Goal: Task Accomplishment & Management: Complete application form

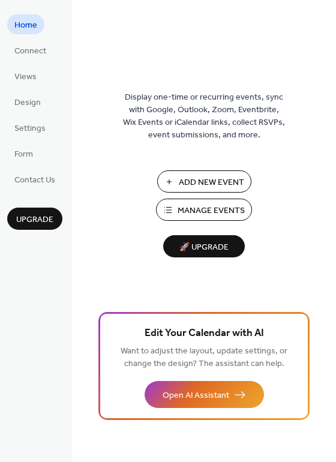
click at [217, 178] on span "Add New Event" at bounding box center [211, 183] width 65 height 13
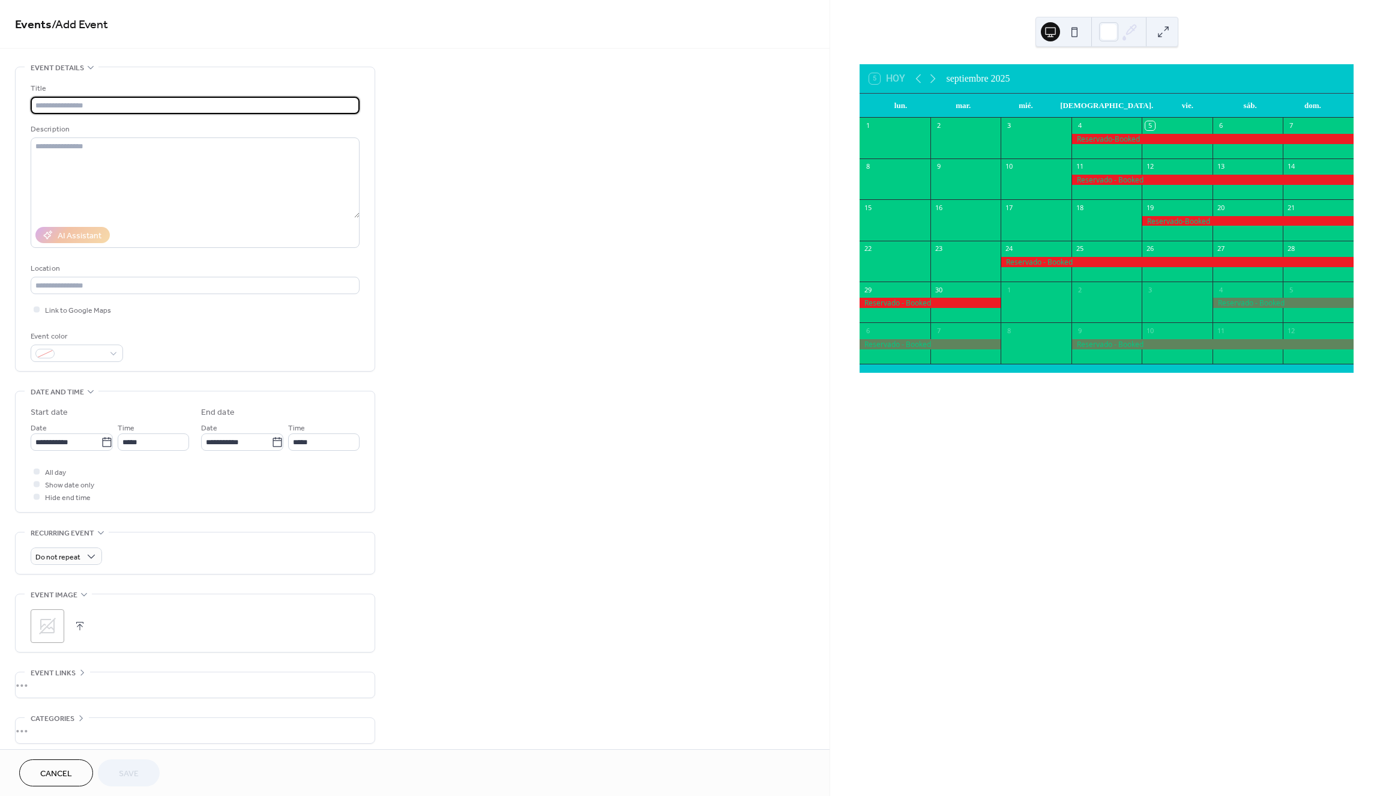
click at [138, 106] on input "text" at bounding box center [195, 105] width 329 height 17
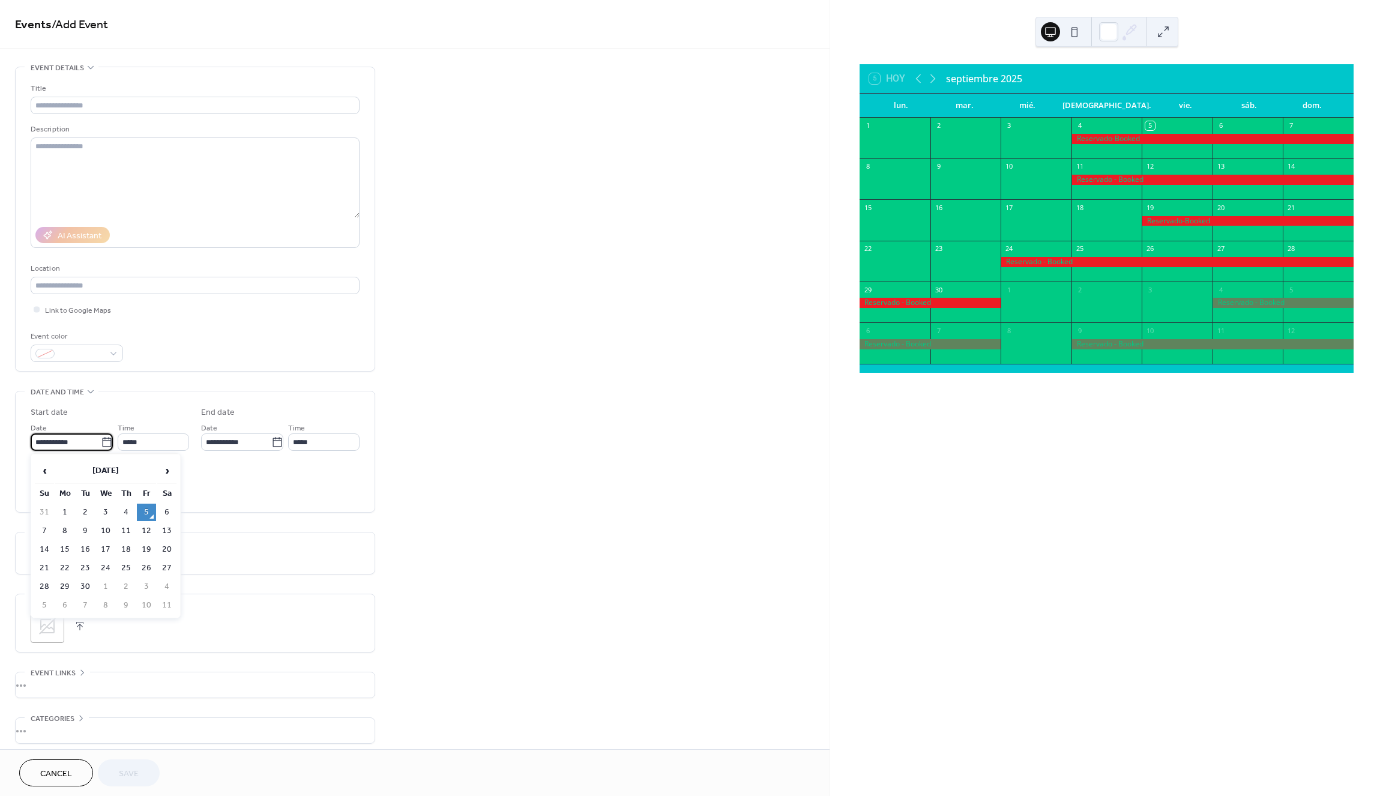
click at [79, 441] on input "**********" at bounding box center [66, 442] width 70 height 17
click at [166, 472] on span "›" at bounding box center [167, 471] width 18 height 24
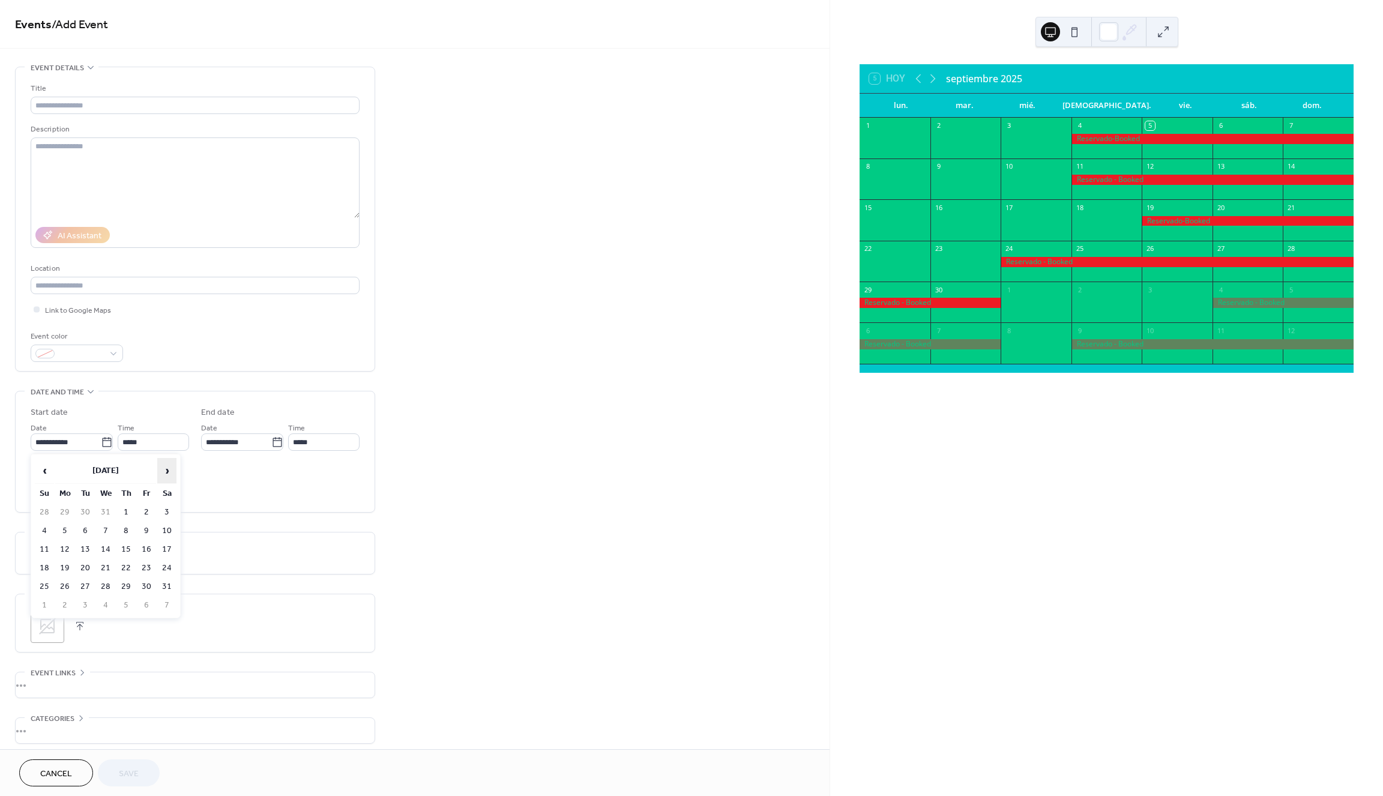
click at [166, 472] on span "›" at bounding box center [167, 471] width 18 height 24
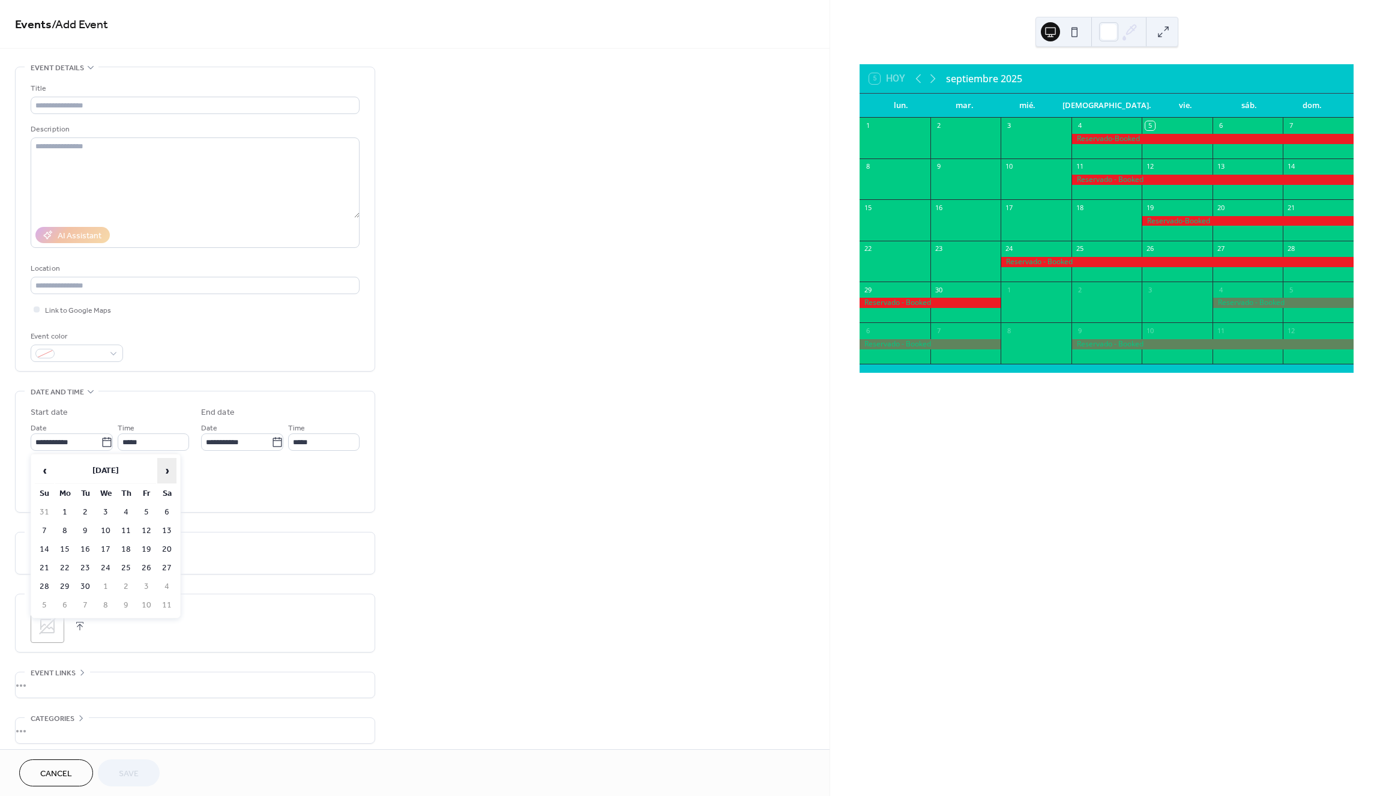
click at [166, 472] on span "›" at bounding box center [167, 471] width 18 height 24
click at [146, 549] on td "14" at bounding box center [146, 549] width 19 height 17
type input "**********"
click at [276, 437] on icon at bounding box center [277, 443] width 12 height 12
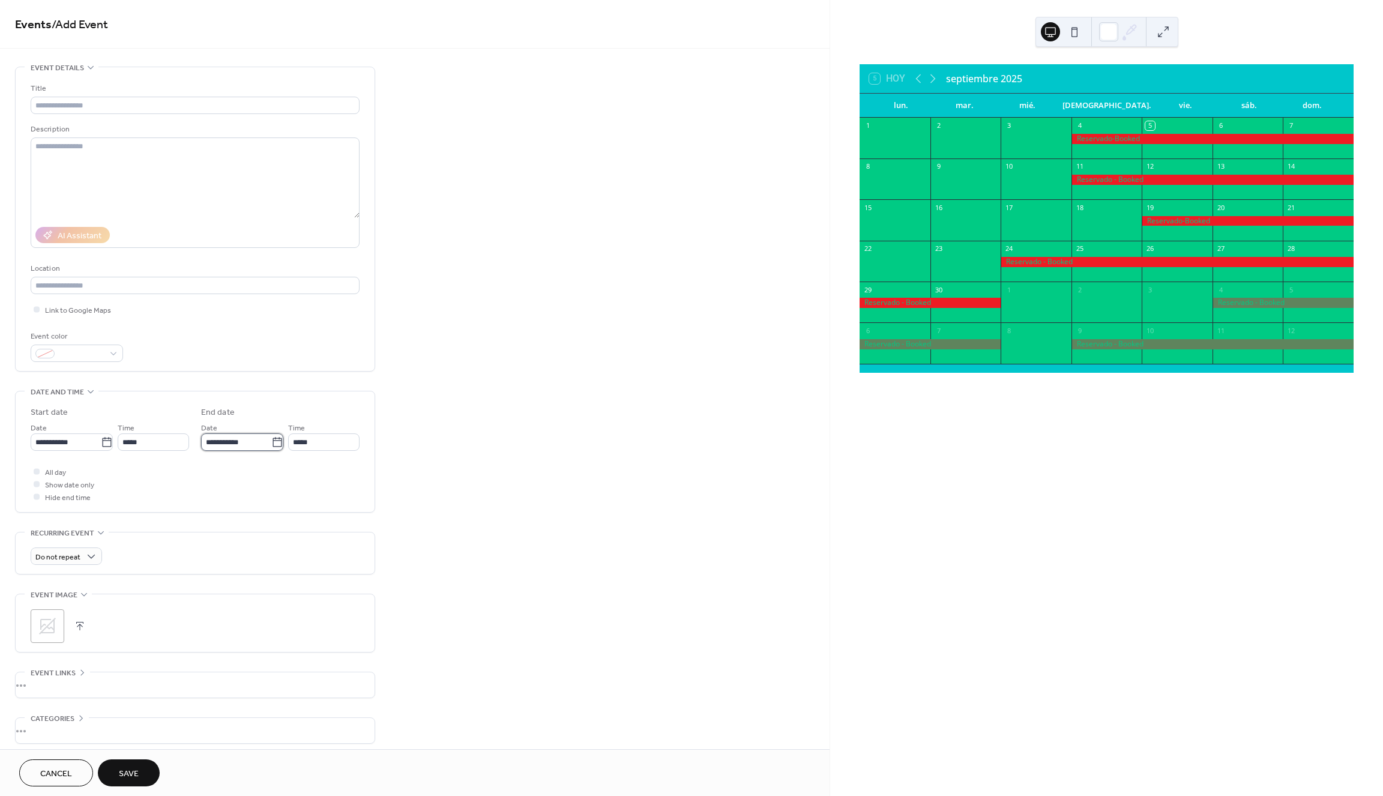
click at [271, 437] on input "**********" at bounding box center [236, 442] width 70 height 17
click at [318, 570] on td "21" at bounding box center [316, 568] width 19 height 17
type input "**********"
click at [148, 104] on input "text" at bounding box center [195, 105] width 329 height 17
type input "*"
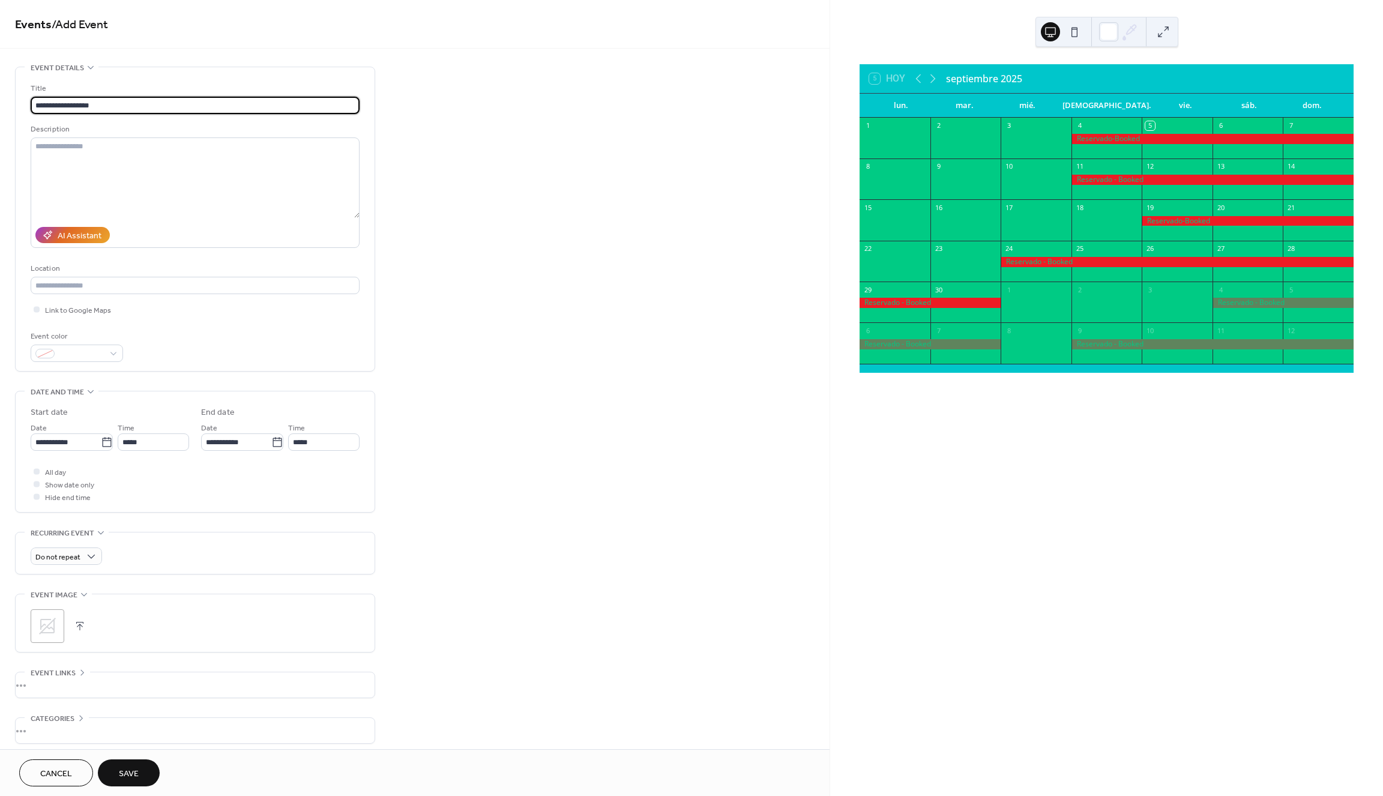
type input "**********"
click at [123, 776] on span "Save" at bounding box center [129, 774] width 20 height 13
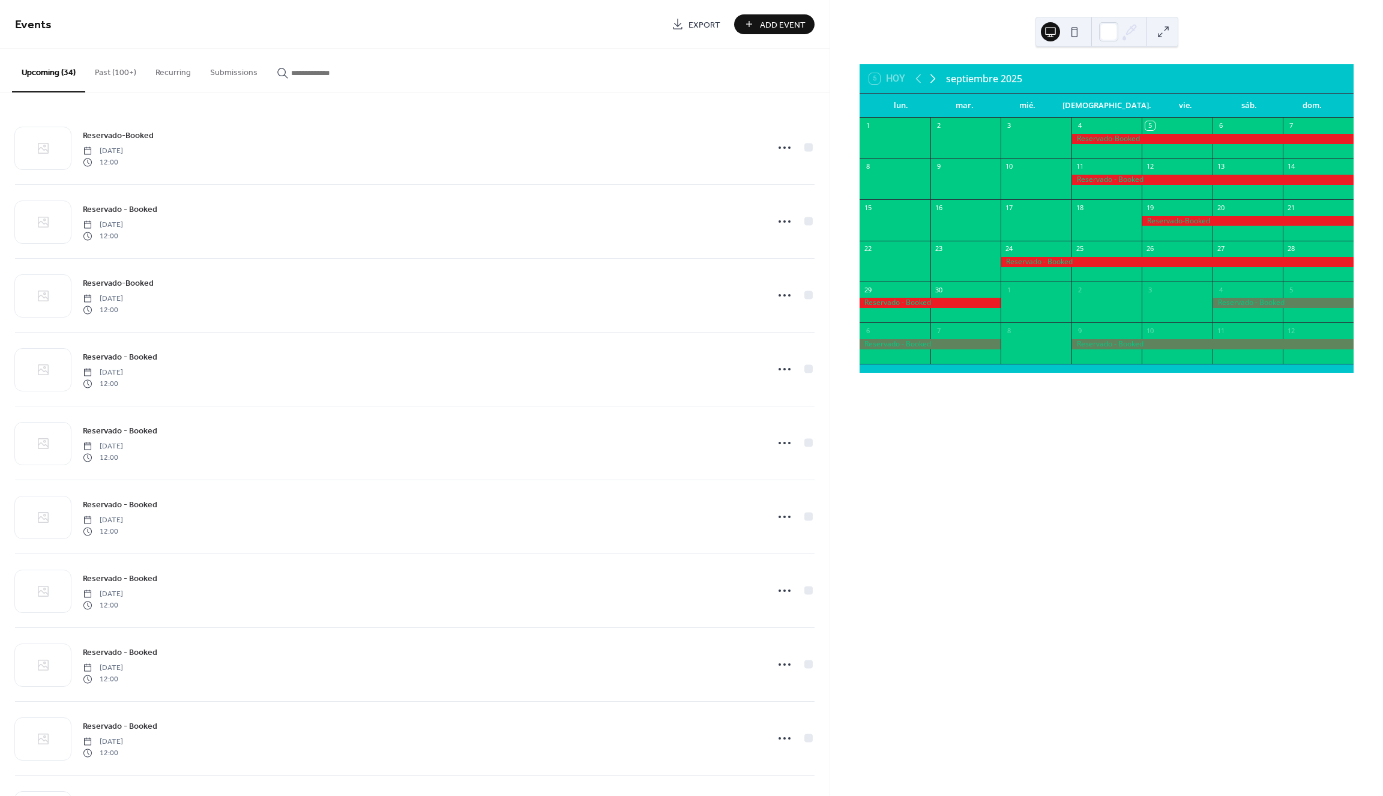
click at [934, 76] on icon at bounding box center [933, 78] width 14 height 14
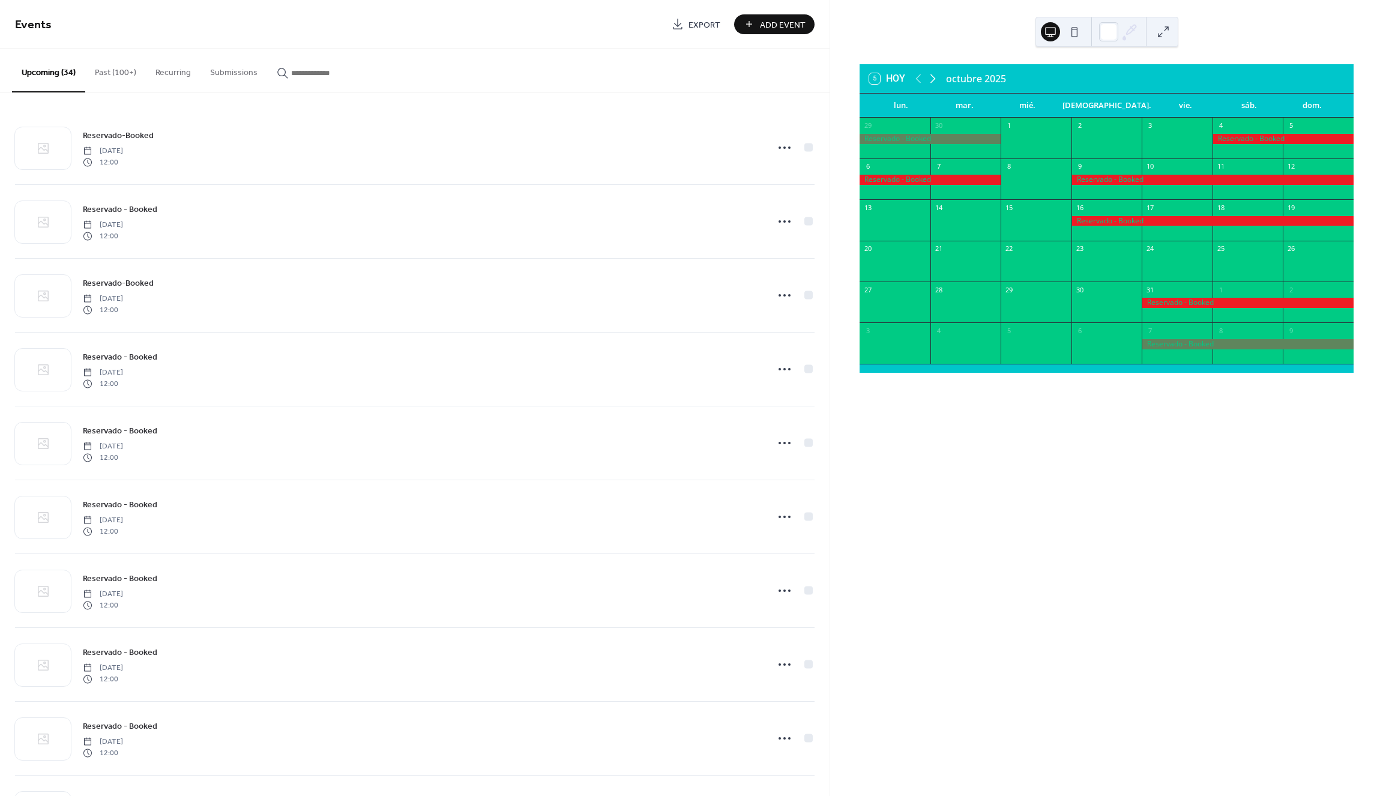
click at [934, 76] on icon at bounding box center [933, 78] width 14 height 14
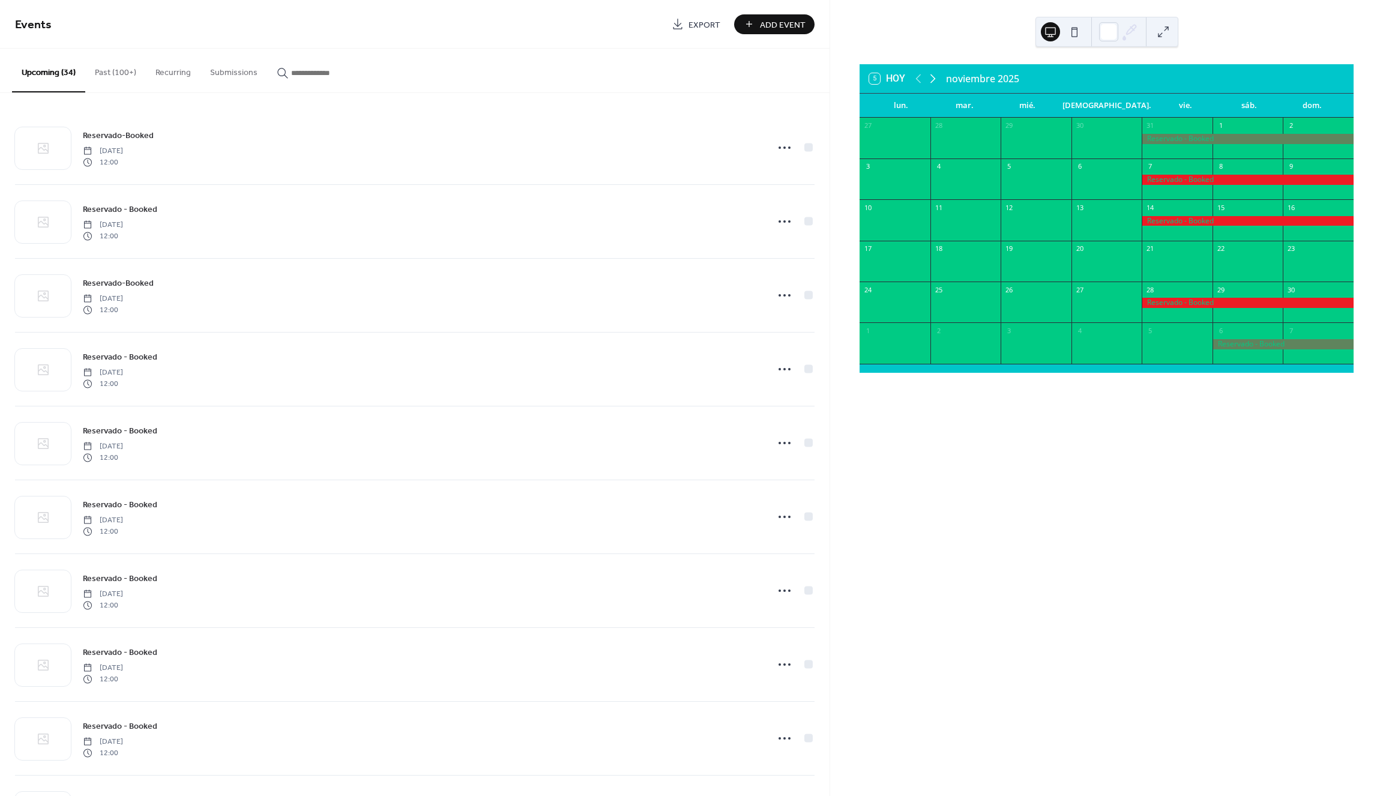
click at [934, 76] on icon at bounding box center [933, 78] width 14 height 14
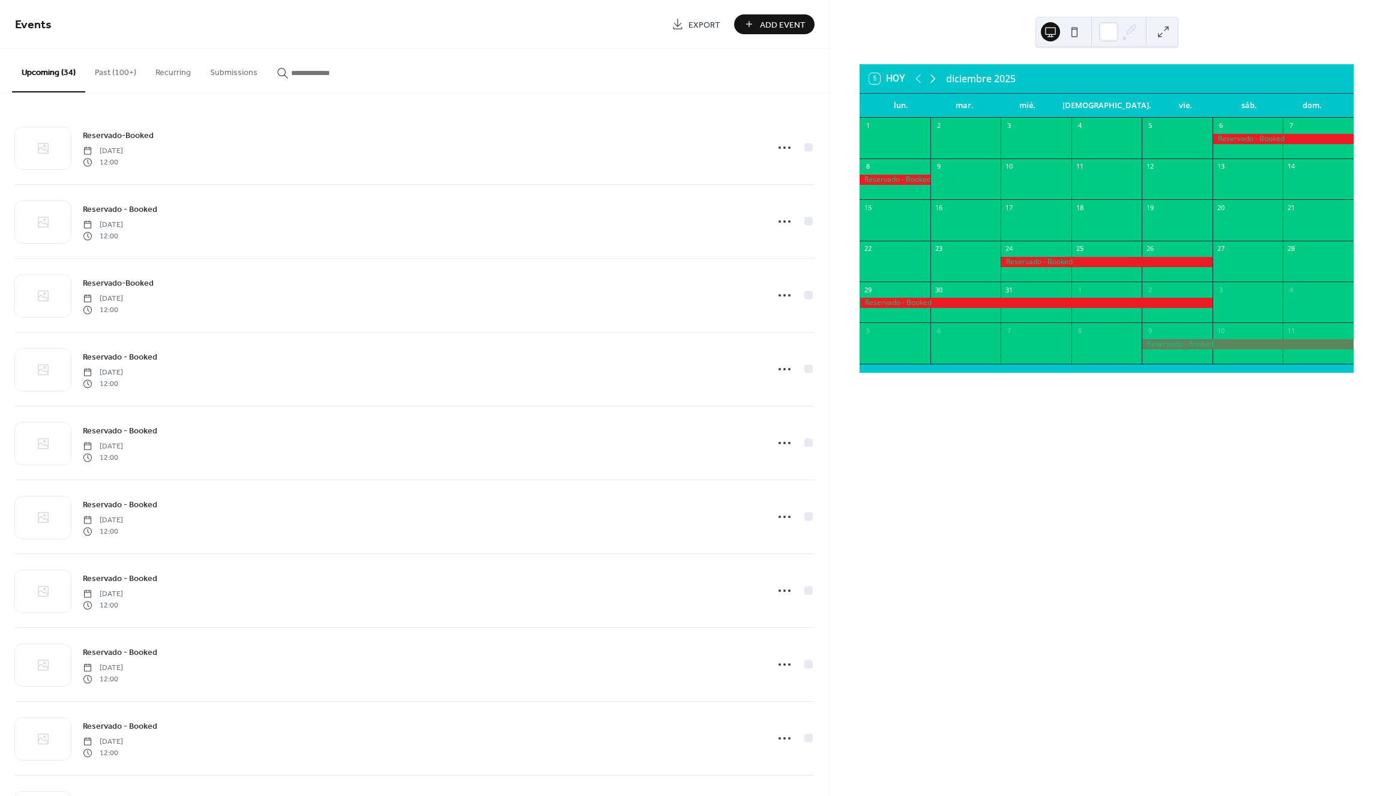
click at [934, 76] on icon at bounding box center [933, 78] width 14 height 14
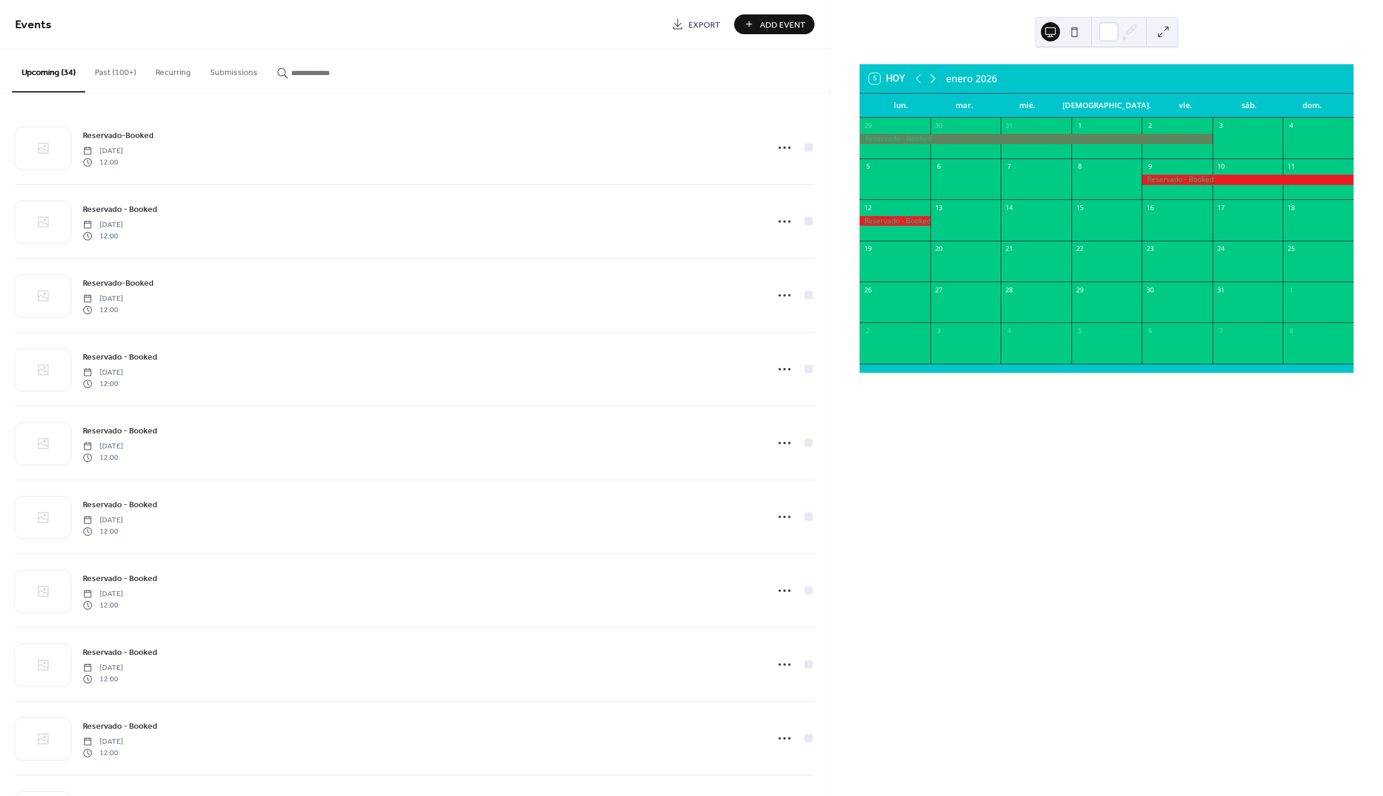
click at [934, 76] on icon at bounding box center [933, 78] width 14 height 14
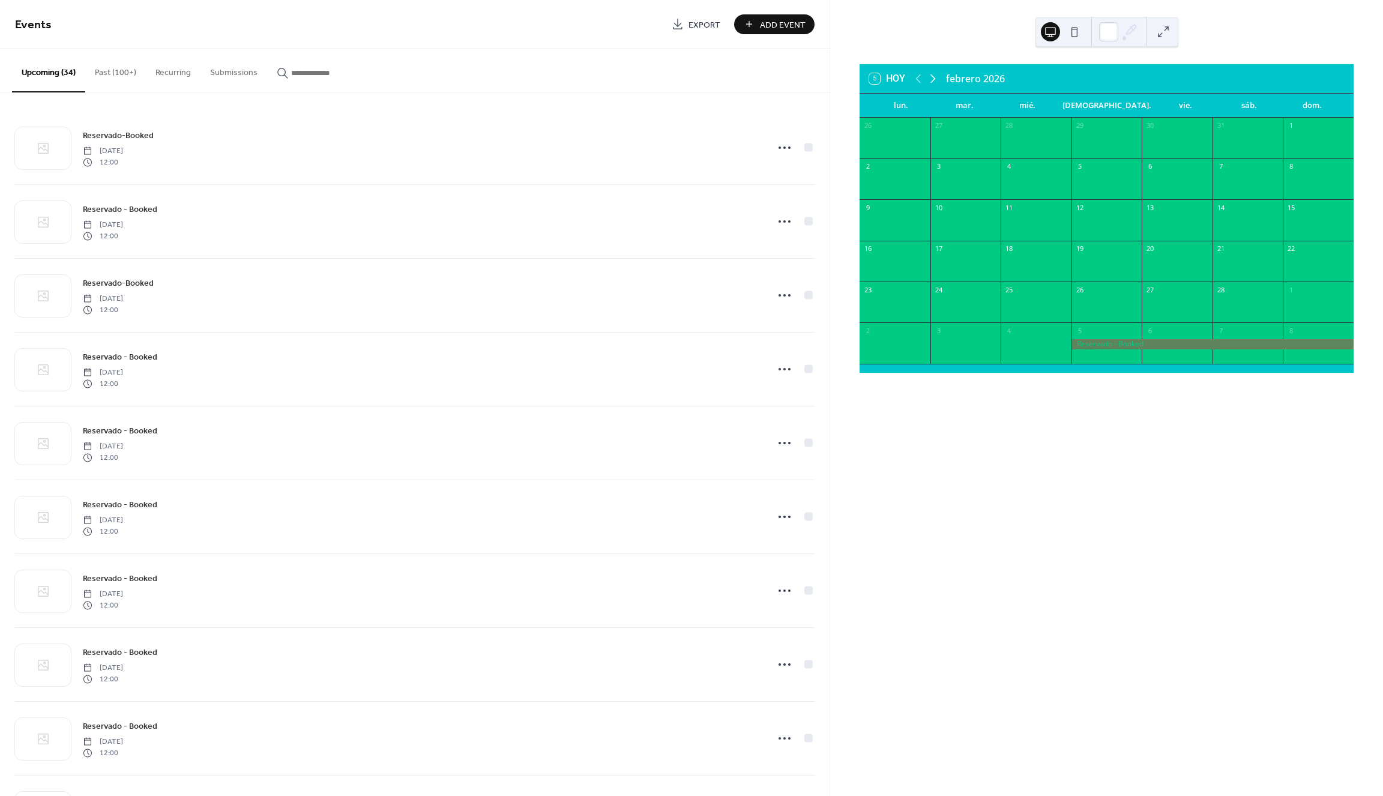
click at [934, 76] on icon at bounding box center [933, 78] width 14 height 14
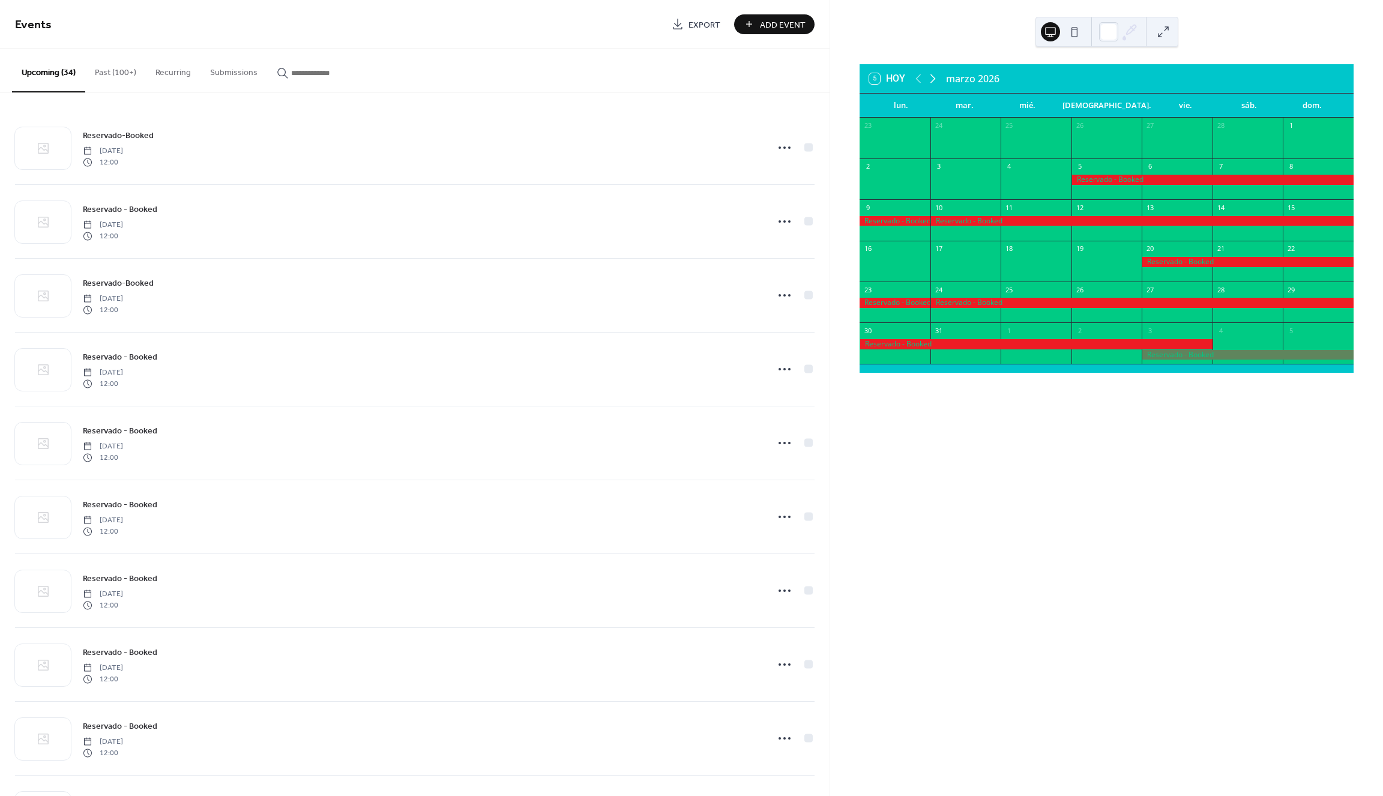
click at [934, 76] on icon at bounding box center [933, 78] width 14 height 14
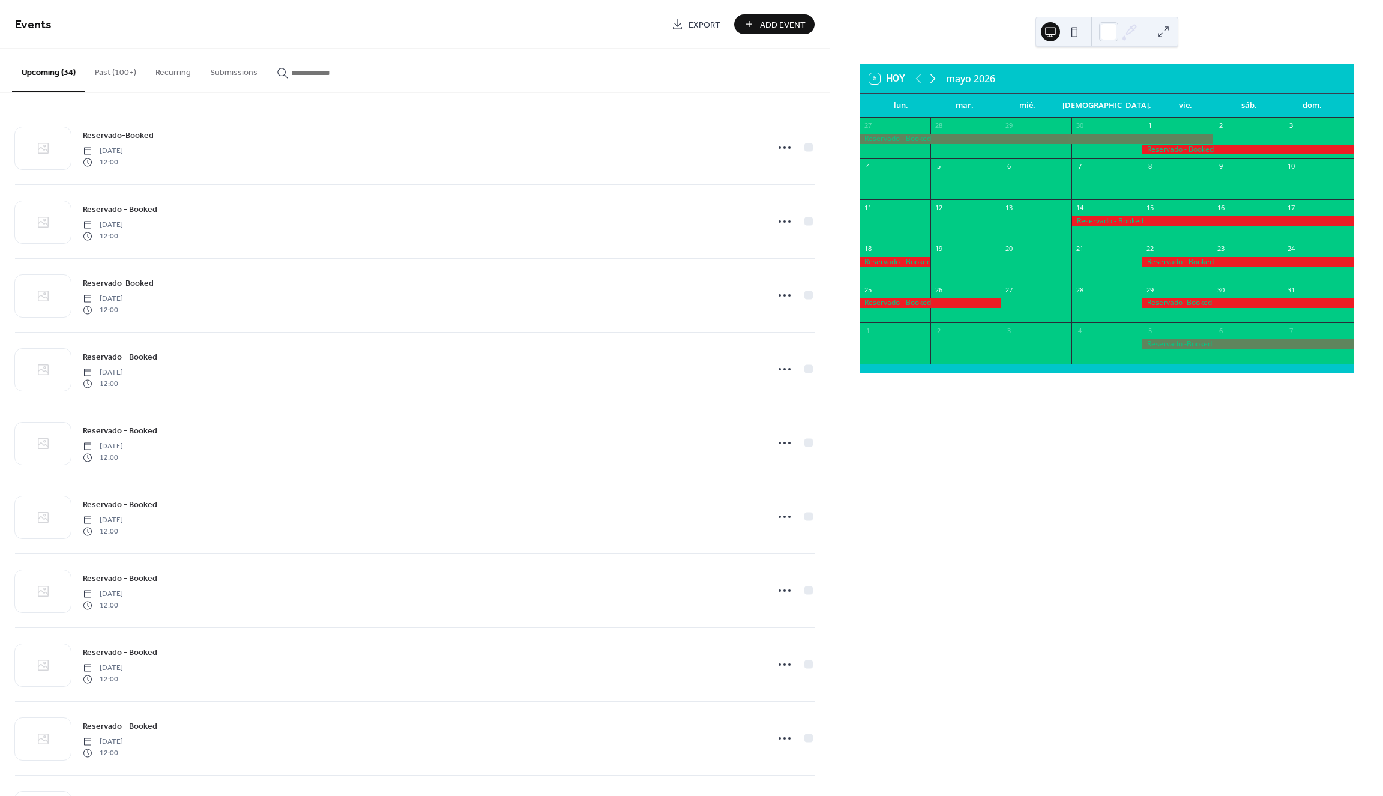
click at [934, 76] on icon at bounding box center [933, 78] width 14 height 14
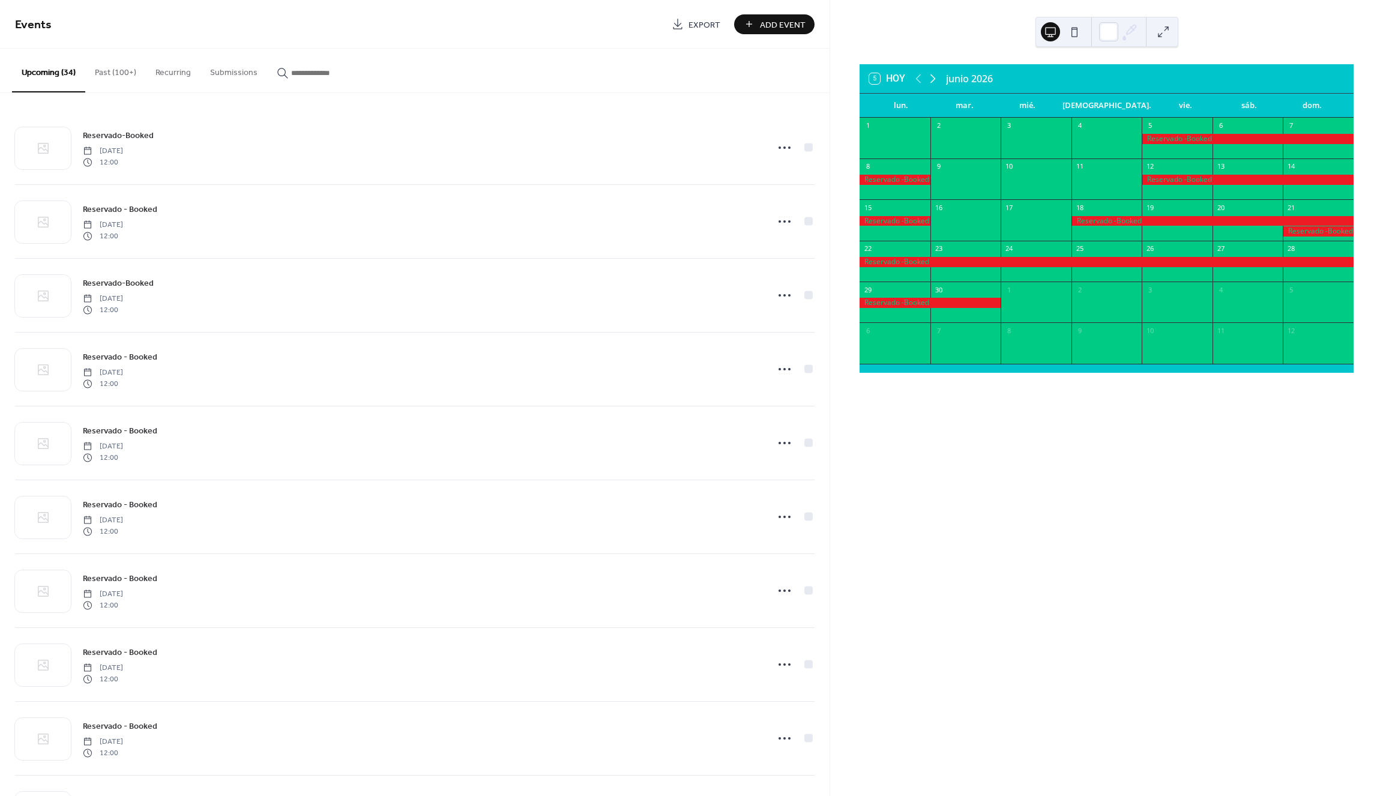
click at [934, 76] on icon at bounding box center [933, 78] width 14 height 14
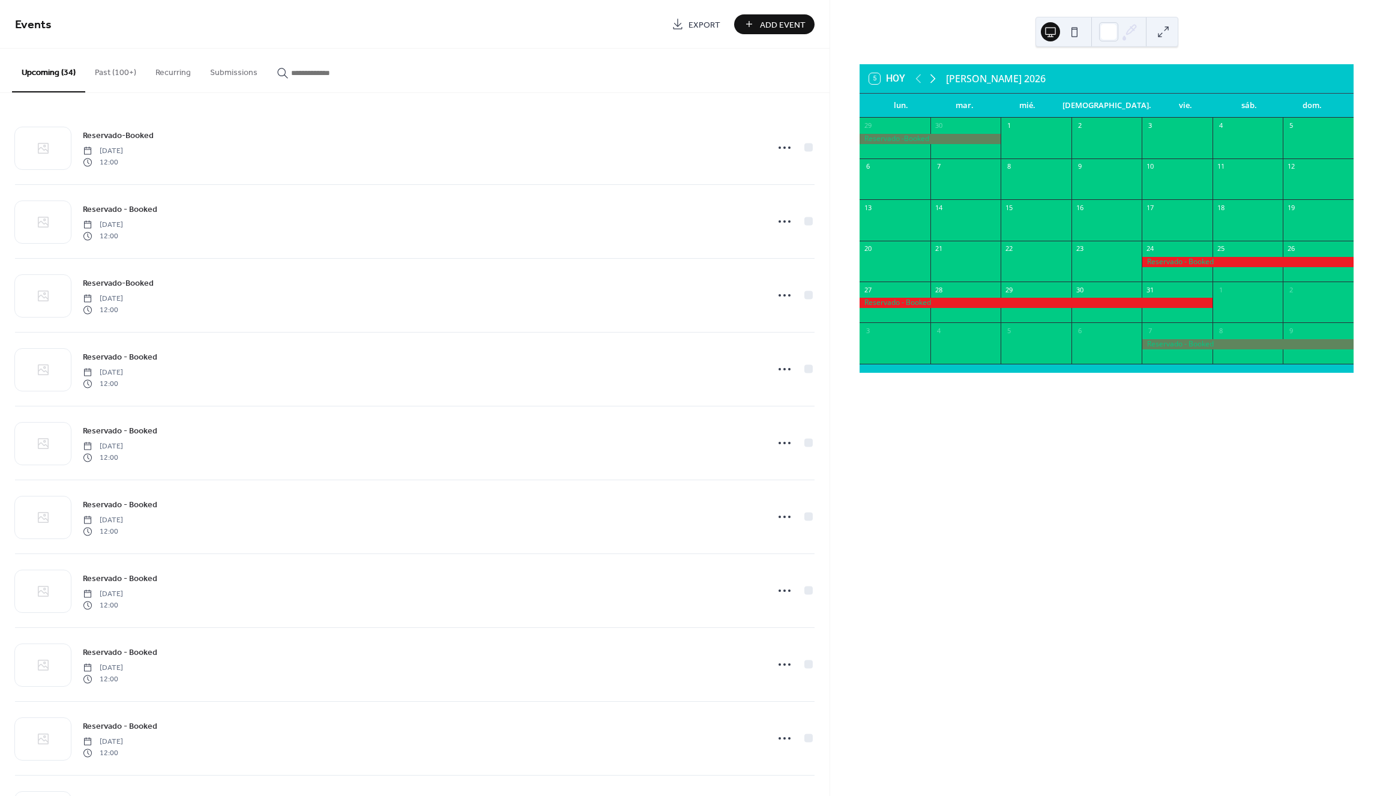
click at [934, 76] on icon at bounding box center [933, 78] width 14 height 14
